Goal: Check status: Check status

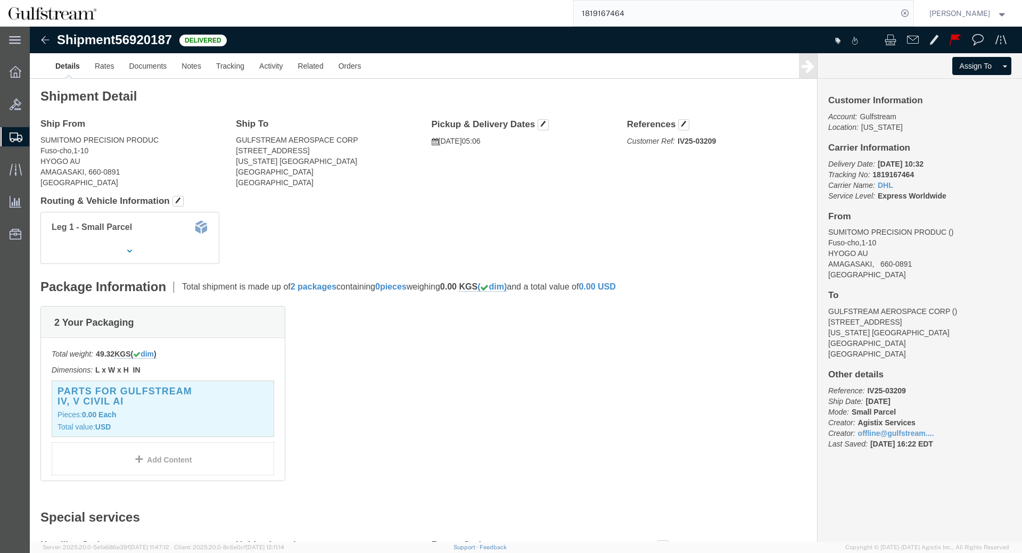
click at [617, 17] on input "1819167464" at bounding box center [735, 14] width 323 height 26
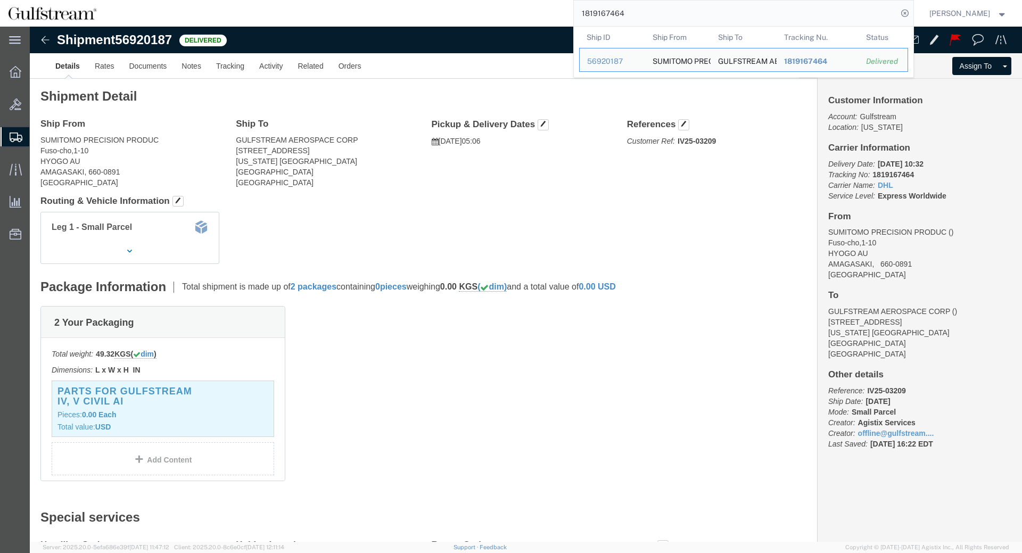
click at [617, 17] on input "1819167464" at bounding box center [735, 14] width 323 height 26
paste input "884118185160"
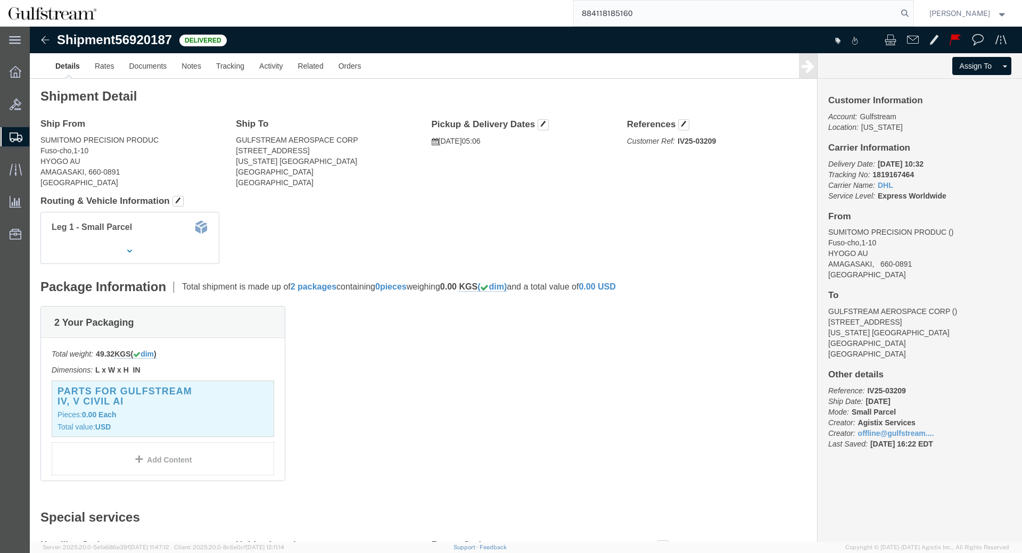
click at [897, 13] on input "884118185160" at bounding box center [735, 14] width 323 height 26
type input "884118185160"
click at [911, 18] on icon at bounding box center [904, 13] width 15 height 15
click at [605, 2] on input "4101574212." at bounding box center [735, 14] width 323 height 26
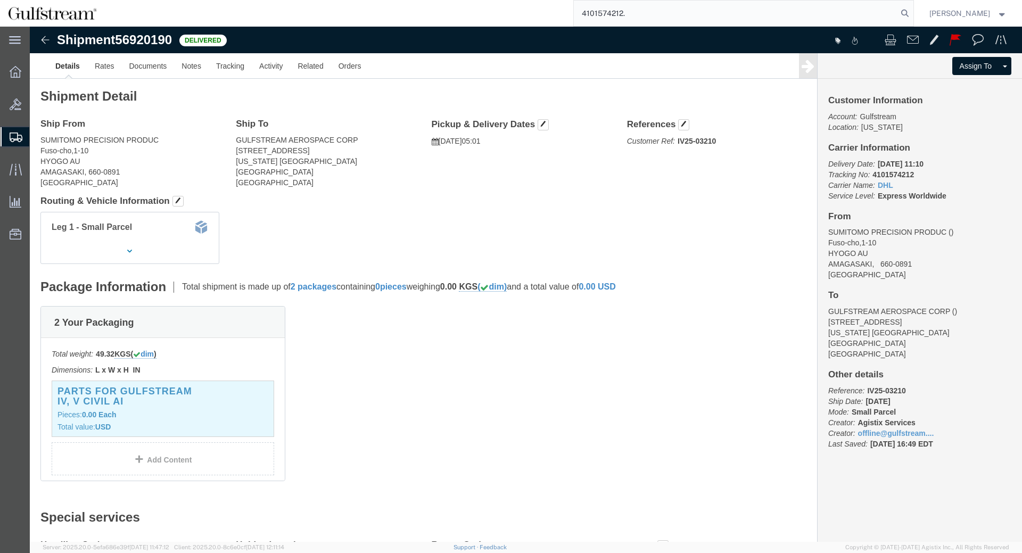
drag, startPoint x: 658, startPoint y: 6, endPoint x: 683, endPoint y: 20, distance: 29.0
click div
drag, startPoint x: 548, startPoint y: 4, endPoint x: 505, endPoint y: 1, distance: 43.2
click at [574, 1] on input "4101574212." at bounding box center [735, 14] width 323 height 26
type input "455371428930"
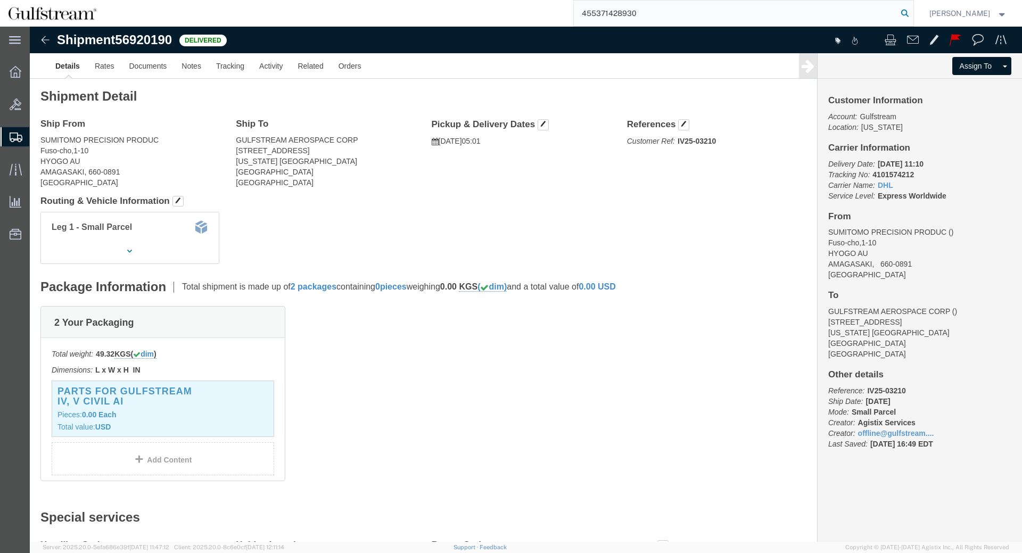
click at [912, 10] on icon at bounding box center [904, 13] width 15 height 15
